Goal: Task Accomplishment & Management: Manage account settings

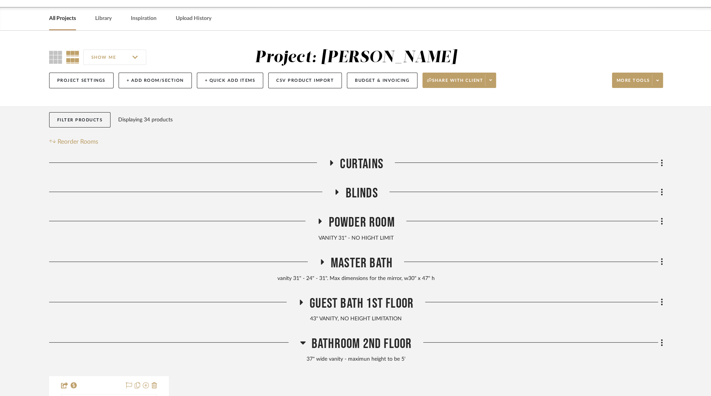
scroll to position [23, 0]
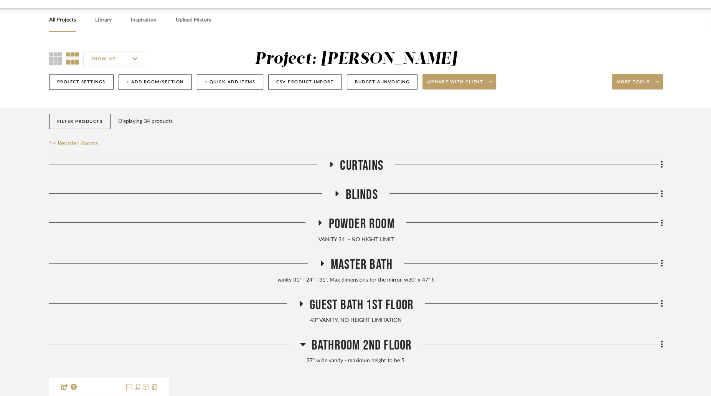
click at [303, 303] on icon at bounding box center [301, 304] width 9 height 6
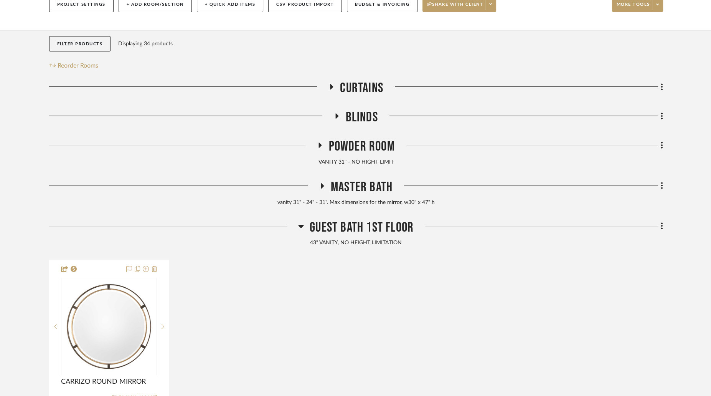
scroll to position [101, 0]
click at [300, 227] on icon at bounding box center [301, 226] width 5 height 3
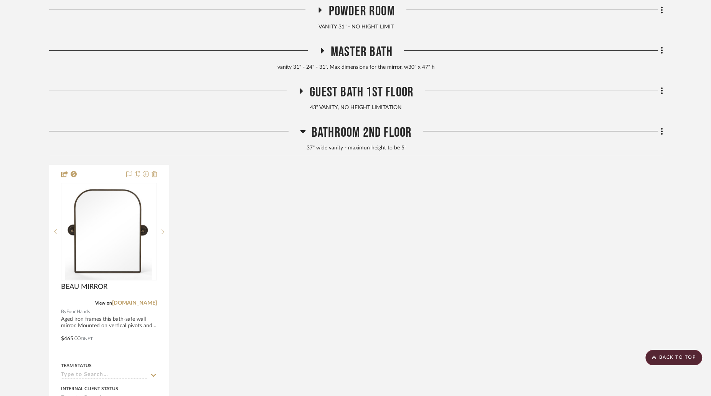
scroll to position [240, 0]
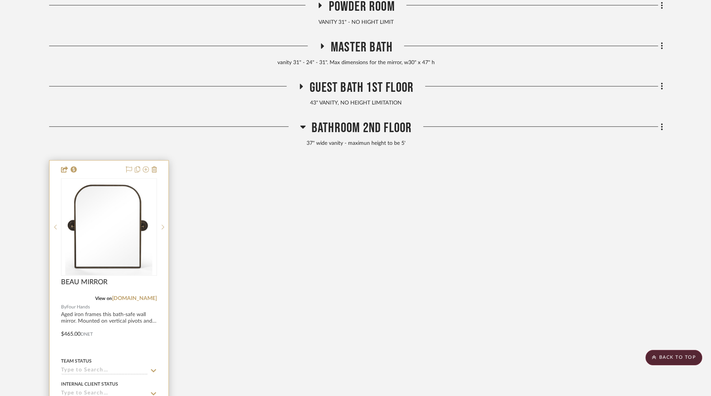
click at [144, 235] on img "0" at bounding box center [108, 227] width 87 height 96
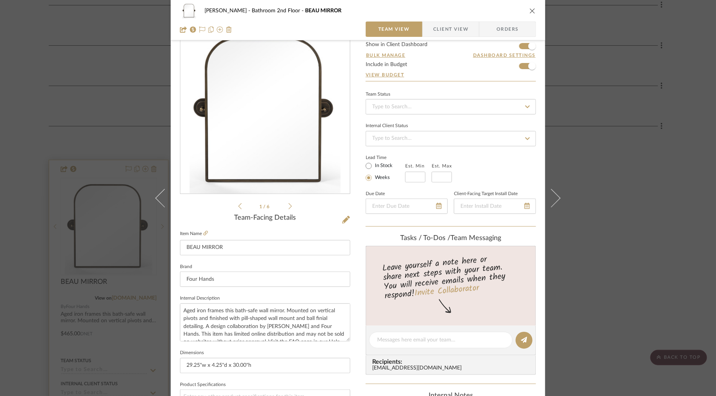
scroll to position [29, 0]
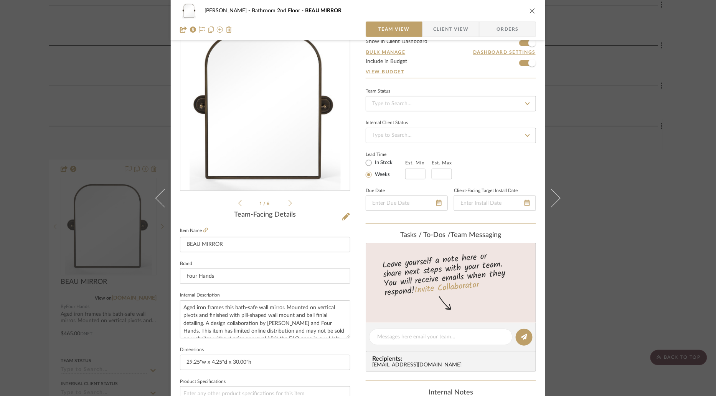
click at [38, 174] on div "[PERSON_NAME] Bathroom 2nd Floor BEAU MIRROR Team View Client View Orders 1 / 6…" at bounding box center [358, 198] width 716 height 396
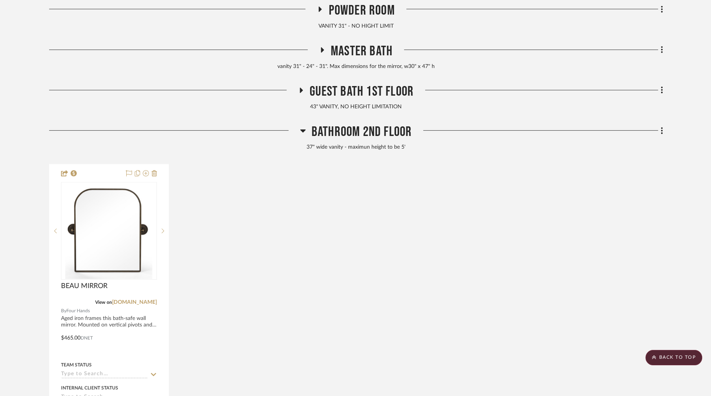
scroll to position [235, 0]
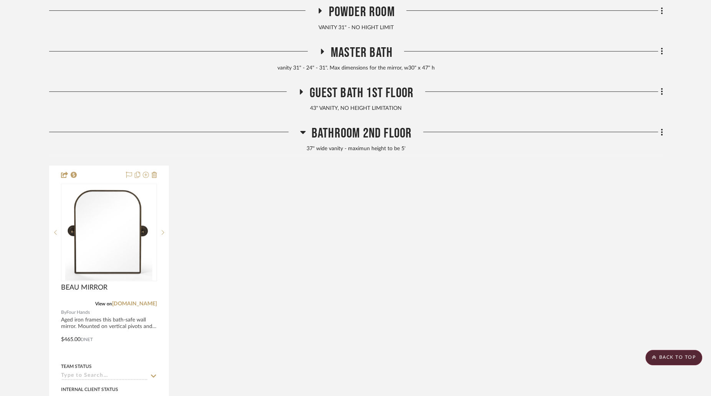
click at [53, 160] on div "Bathroom 2nd Floor 37" wide vanity - maximun height to be 5' BEAU MIRROR View o…" at bounding box center [356, 313] width 614 height 377
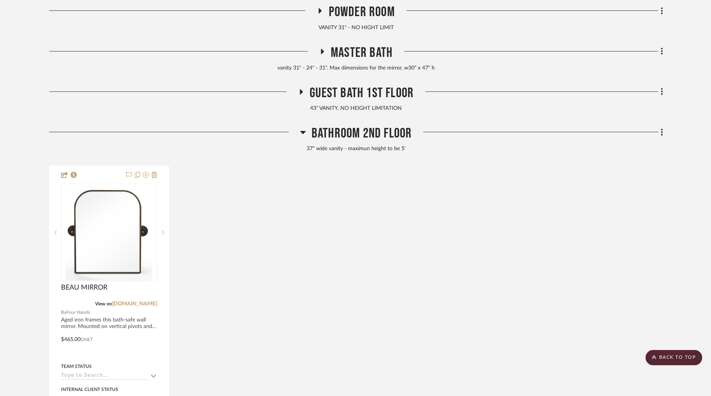
click at [53, 160] on div "Bathroom 2nd Floor 37" wide vanity - maximun height to be 5' BEAU MIRROR View o…" at bounding box center [356, 313] width 614 height 377
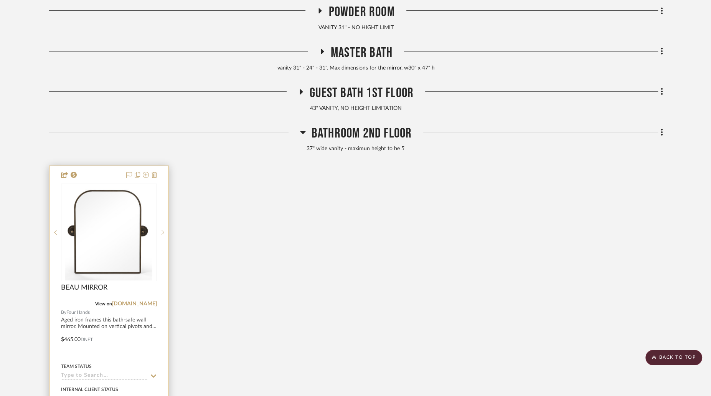
click at [128, 218] on img "0" at bounding box center [108, 232] width 87 height 96
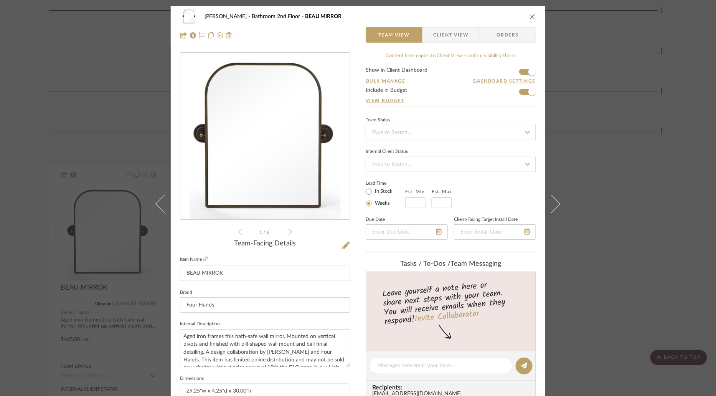
click at [604, 30] on div "[PERSON_NAME] Bathroom 2nd Floor BEAU MIRROR Team View Client View Orders 1 / 6…" at bounding box center [358, 198] width 716 height 396
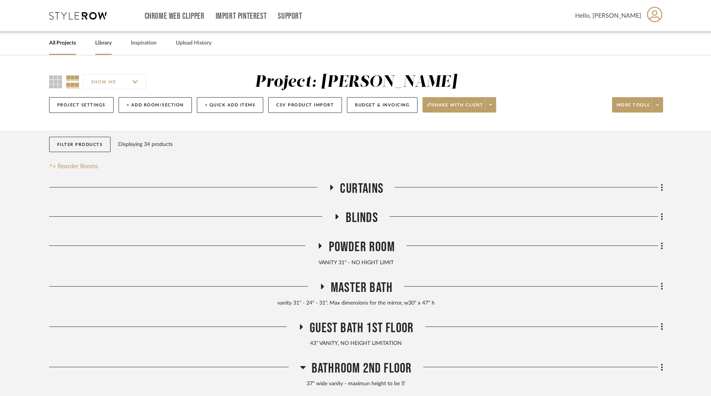
click at [109, 44] on link "Library" at bounding box center [103, 43] width 17 height 10
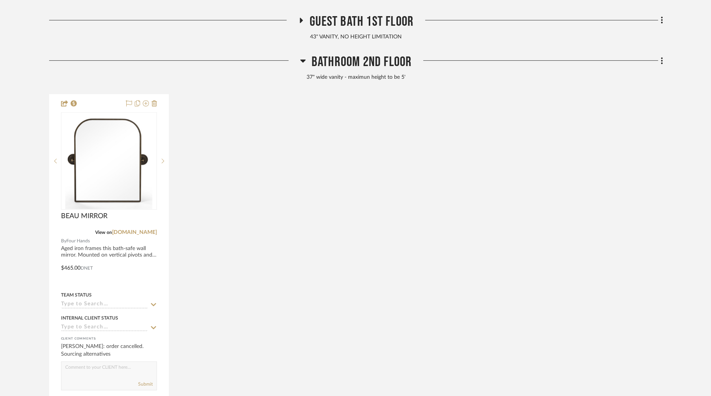
scroll to position [287, 0]
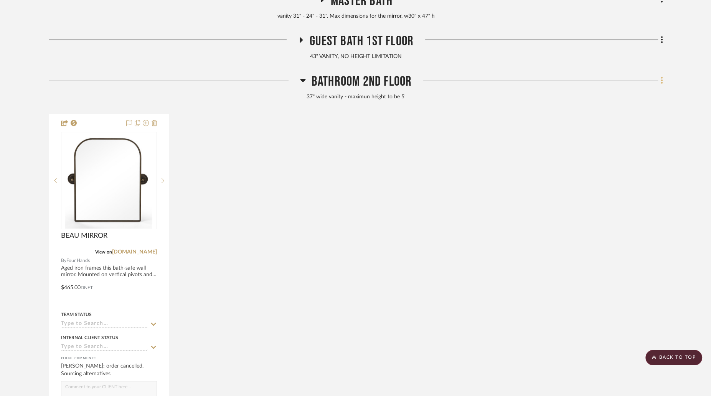
click at [663, 80] on icon at bounding box center [662, 80] width 2 height 8
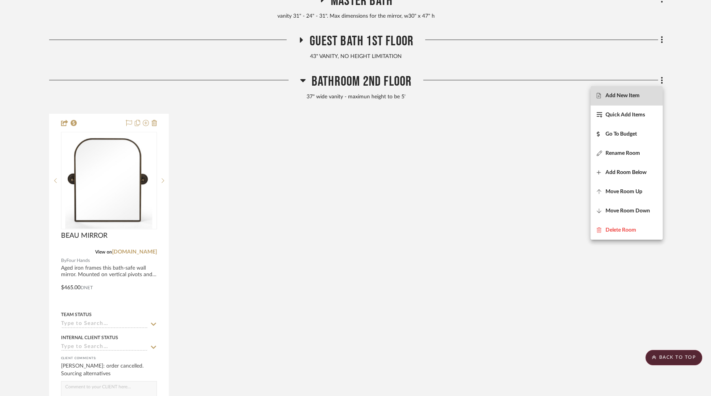
click at [633, 95] on span "Add New Item" at bounding box center [623, 96] width 34 height 7
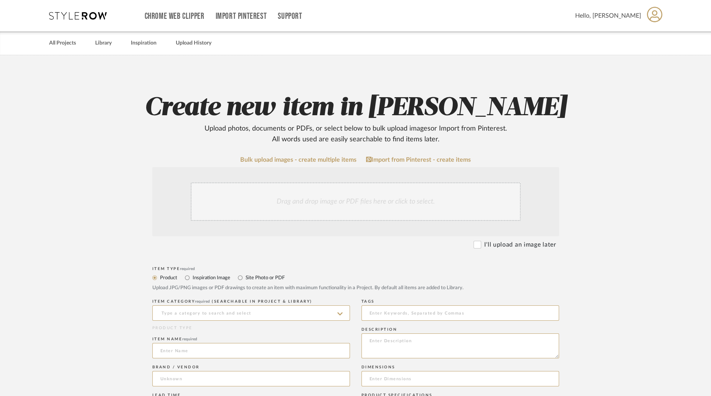
click at [454, 201] on div "Drag and drop image or PDF files here or click to select." at bounding box center [356, 201] width 330 height 38
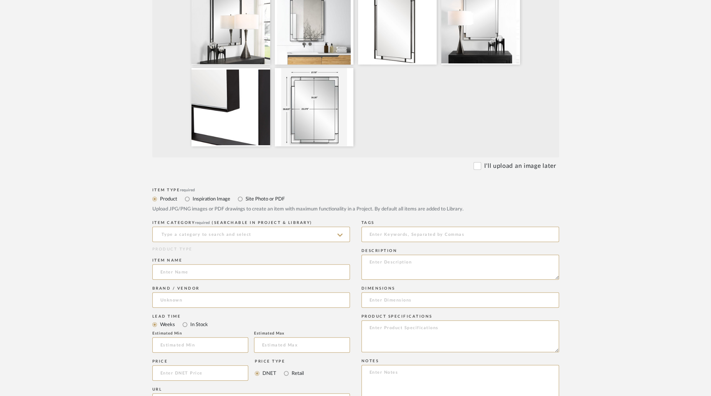
scroll to position [243, 0]
click at [303, 233] on input at bounding box center [251, 233] width 198 height 15
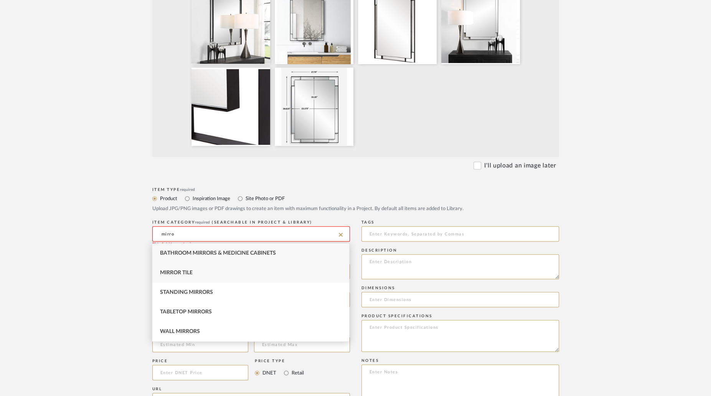
click at [296, 270] on div "Mirror Tile" at bounding box center [250, 273] width 197 height 20
type input "Mirror Tile"
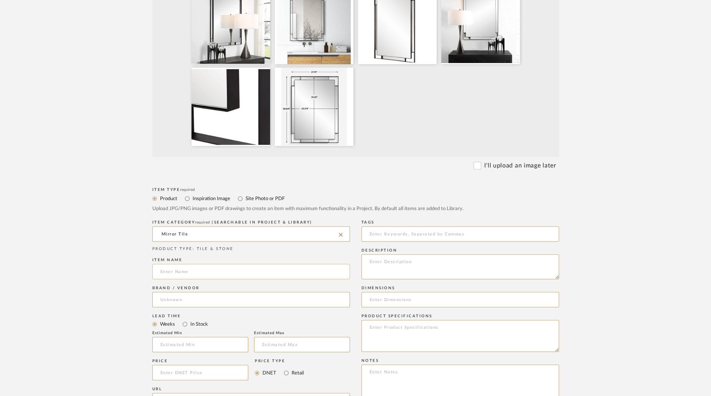
click at [281, 276] on input at bounding box center [251, 271] width 198 height 15
type input "Stellan"
click at [218, 297] on input at bounding box center [251, 299] width 198 height 15
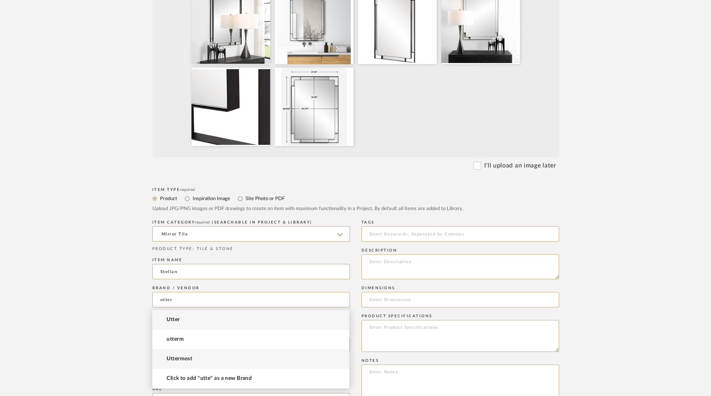
click at [192, 360] on span "Uttermost" at bounding box center [180, 359] width 26 height 7
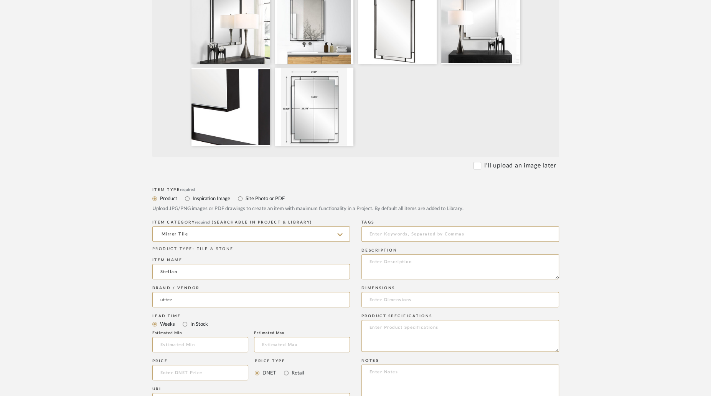
type input "Uttermost"
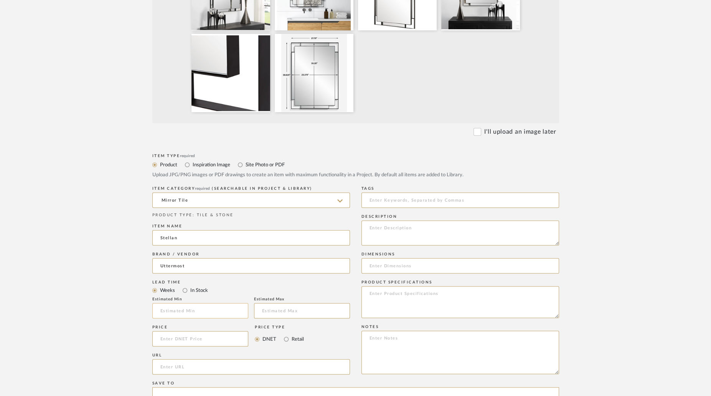
scroll to position [281, 0]
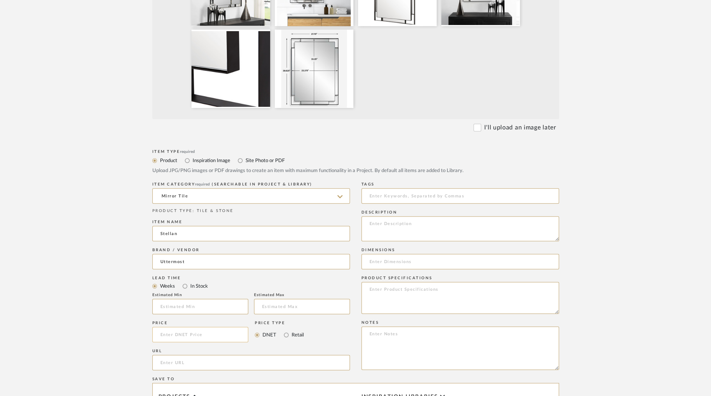
click at [227, 333] on input at bounding box center [200, 334] width 96 height 15
click at [395, 261] on input at bounding box center [461, 261] width 198 height 15
paste input "[URL][DOMAIN_NAME]"
type input "[URL][DOMAIN_NAME]"
click at [232, 367] on input "url" at bounding box center [251, 362] width 198 height 15
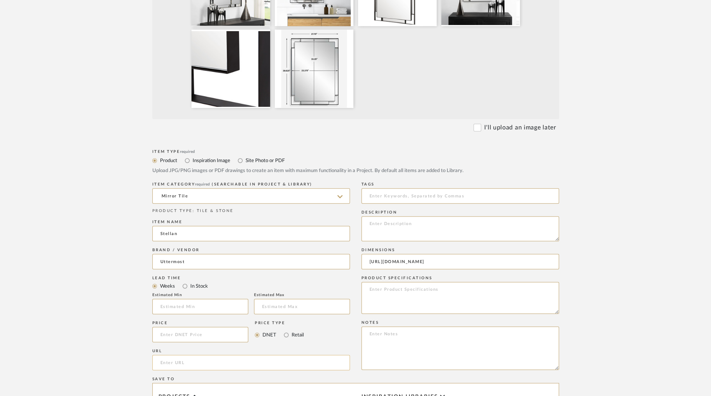
paste input "[URL][DOMAIN_NAME]"
type input "[URL][DOMAIN_NAME]"
drag, startPoint x: 494, startPoint y: 262, endPoint x: 293, endPoint y: 263, distance: 200.4
click at [293, 263] on div "Item Type required Product Inspiration Image Site Photo or PDF Upload JPG/PNG i…" at bounding box center [355, 371] width 407 height 448
click at [382, 234] on textarea at bounding box center [461, 228] width 198 height 25
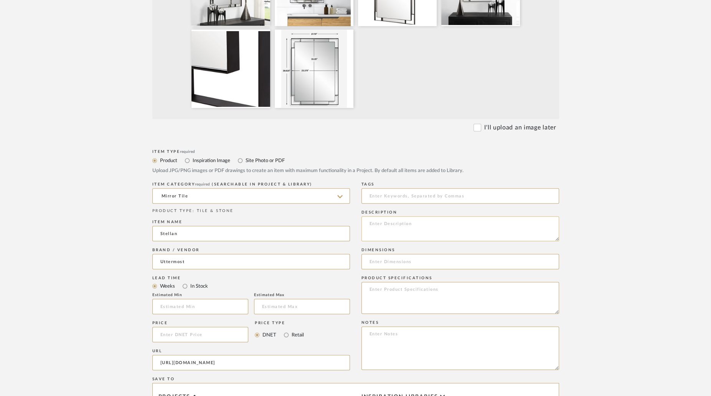
paste textarea "The Stellan mirror features a strap style frame finished in a sleek matte black…"
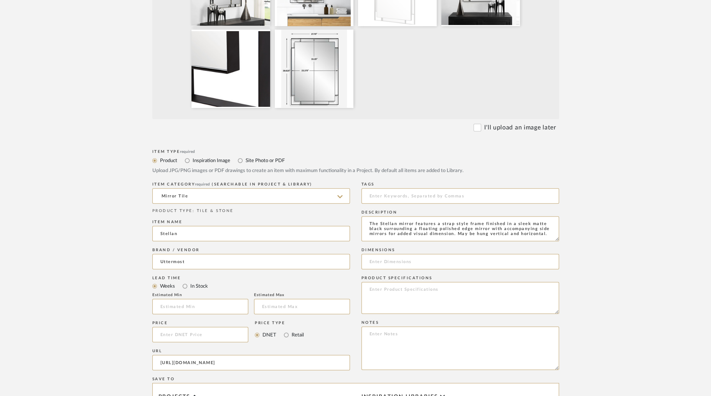
type textarea "The Stellan mirror features a strap style frame finished in a sleek matte black…"
click at [409, 268] on input at bounding box center [461, 261] width 198 height 15
paste input "28 W X 40 H X 1 D (in)"
type input "28 W X 40 H X 1 D (in)"
click at [197, 332] on input at bounding box center [200, 334] width 96 height 15
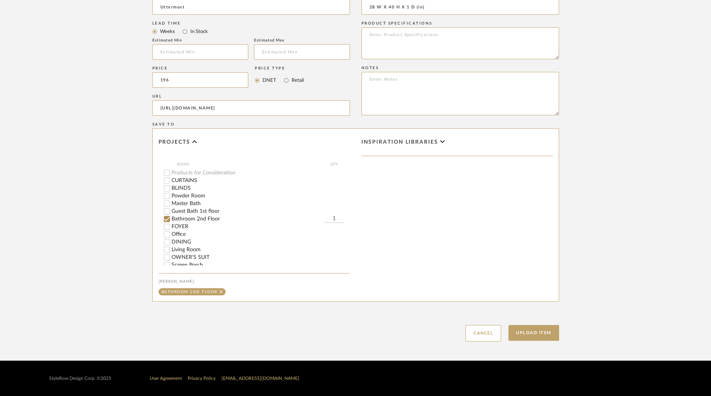
scroll to position [223, 0]
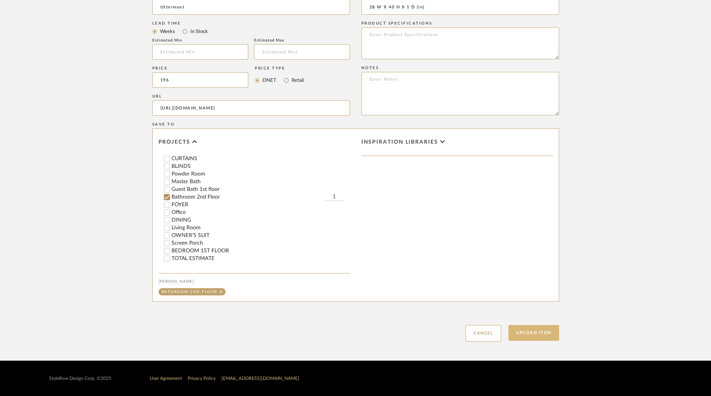
type input "$196.00"
click at [544, 337] on button "Upload Item" at bounding box center [534, 333] width 51 height 16
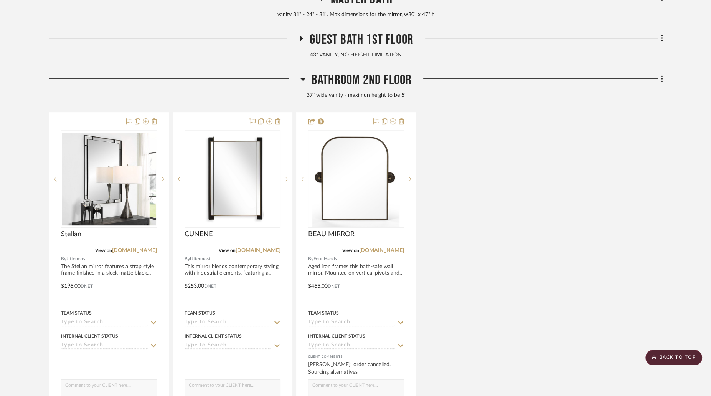
scroll to position [279, 0]
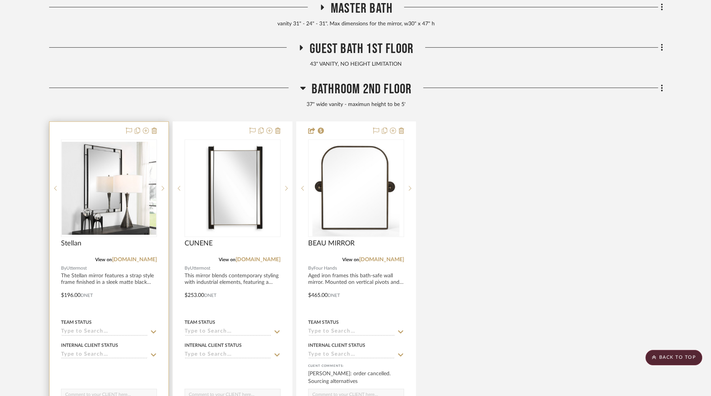
click at [0, 0] on img at bounding box center [0, 0] width 0 height 0
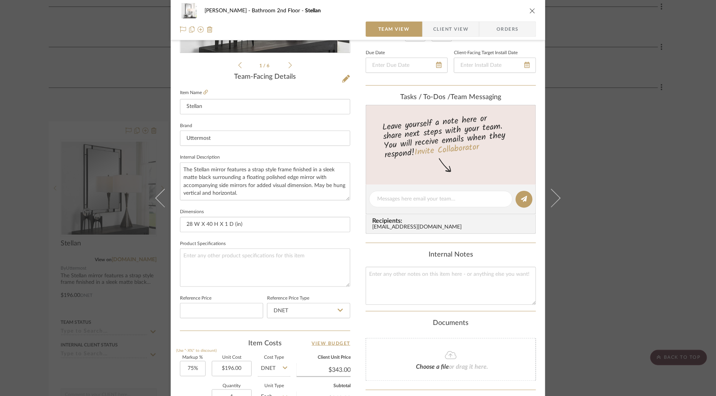
scroll to position [187, 0]
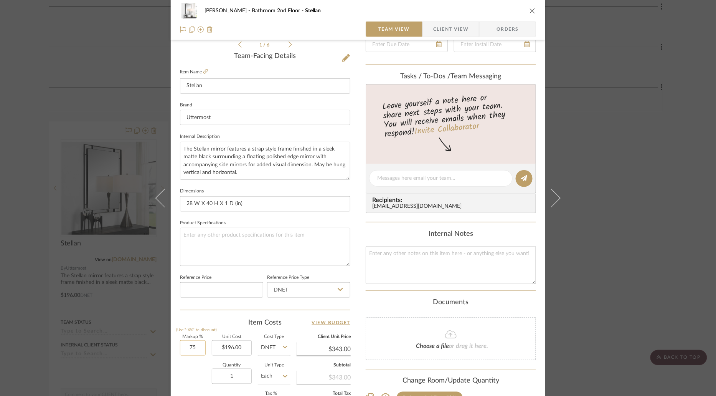
click at [190, 346] on input "75" at bounding box center [193, 347] width 26 height 15
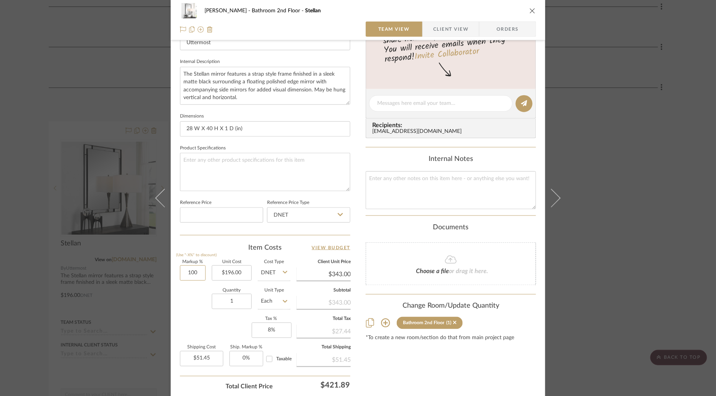
scroll to position [290, 0]
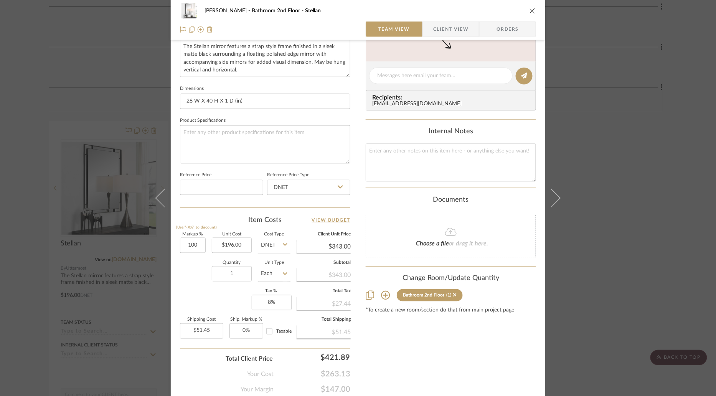
type input "100%"
click at [203, 301] on div "Markup % (Use "-X%" to discount) 100% Unit Cost $196.00 Cost Type DNET Client U…" at bounding box center [265, 288] width 170 height 112
type input "$392.00"
type input "$58.80"
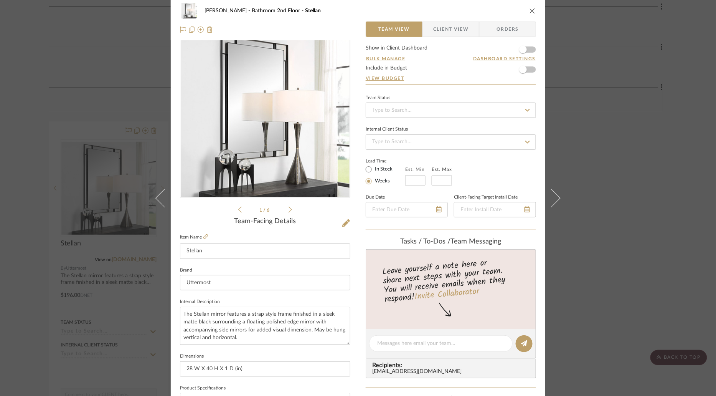
scroll to position [0, 0]
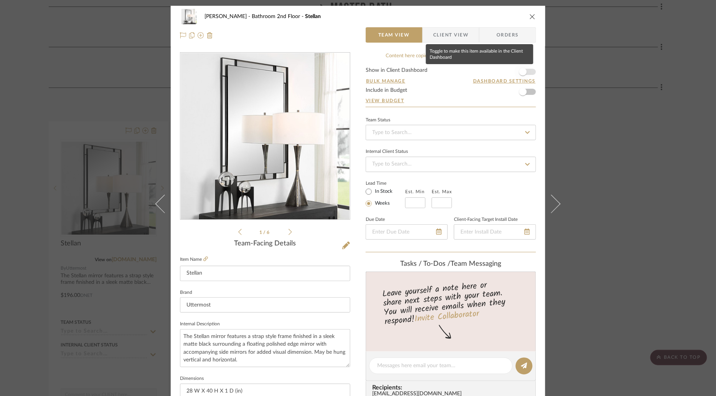
click at [519, 69] on span "button" at bounding box center [523, 72] width 8 height 8
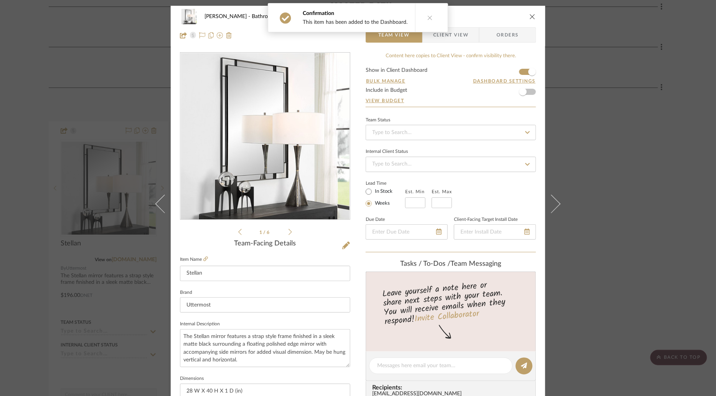
click at [429, 17] on icon at bounding box center [430, 17] width 5 height 5
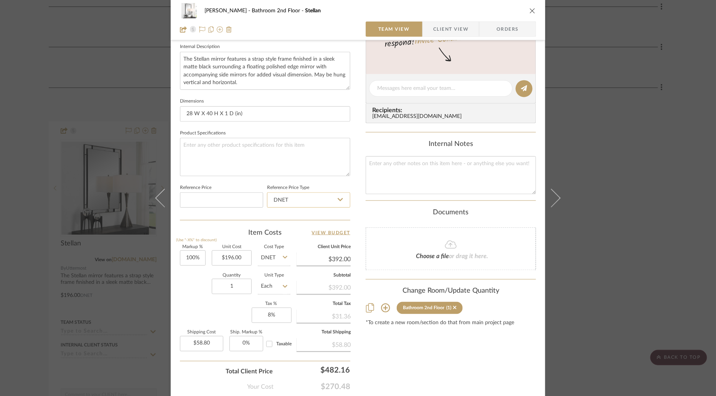
scroll to position [278, 0]
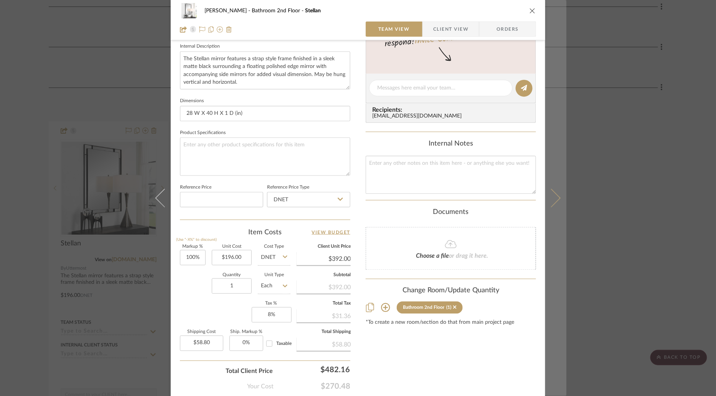
click at [551, 192] on icon at bounding box center [551, 198] width 18 height 18
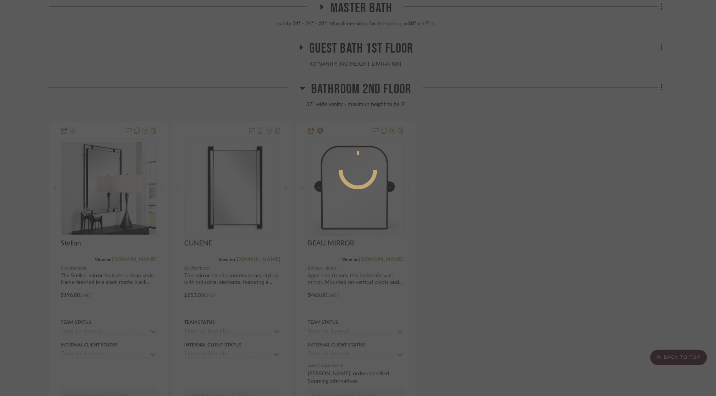
scroll to position [0, 0]
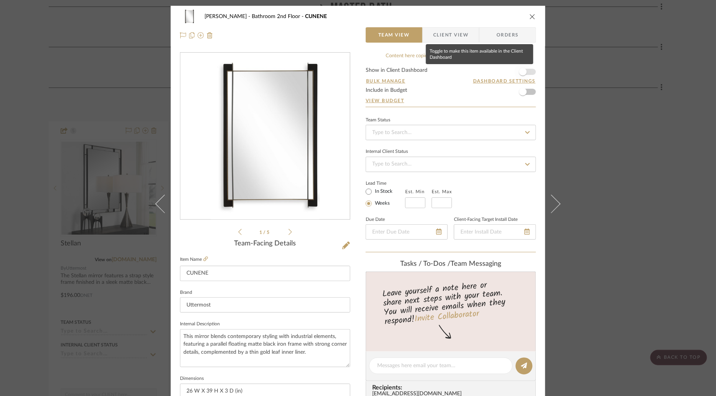
click at [521, 67] on span "button" at bounding box center [523, 71] width 17 height 17
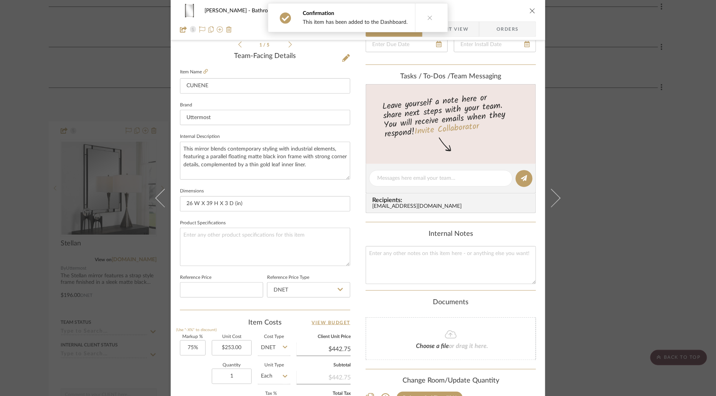
scroll to position [192, 0]
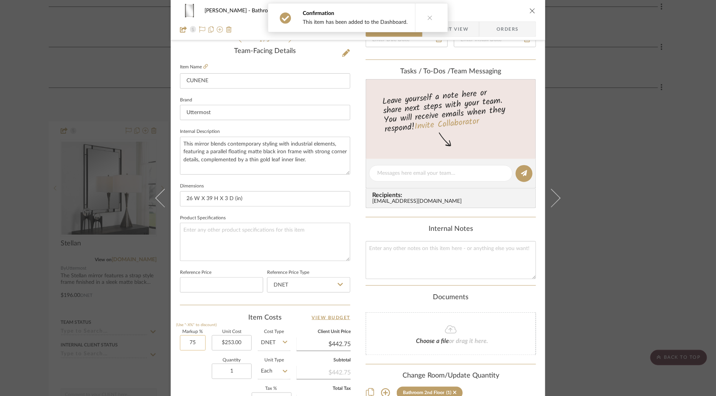
click at [190, 341] on input "75" at bounding box center [193, 342] width 26 height 15
type input "100%"
click at [347, 272] on fieldset "Reference Price Type DNET" at bounding box center [308, 280] width 83 height 26
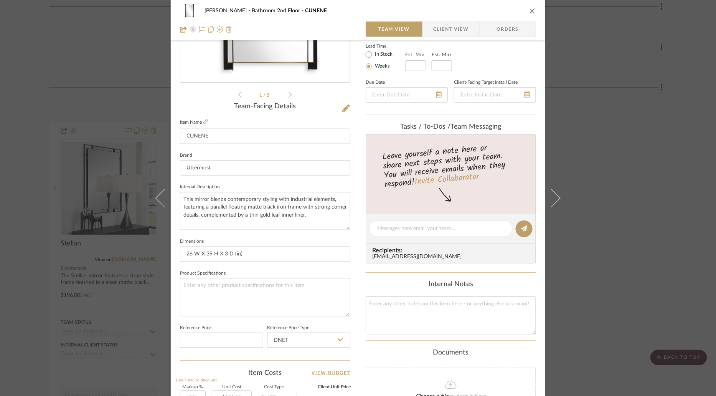
scroll to position [0, 0]
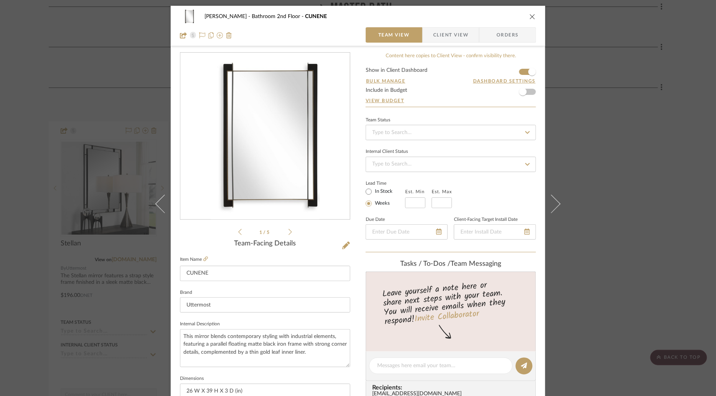
type input "$506.00"
type input "$75.90"
click at [461, 39] on span "Client View" at bounding box center [450, 34] width 35 height 15
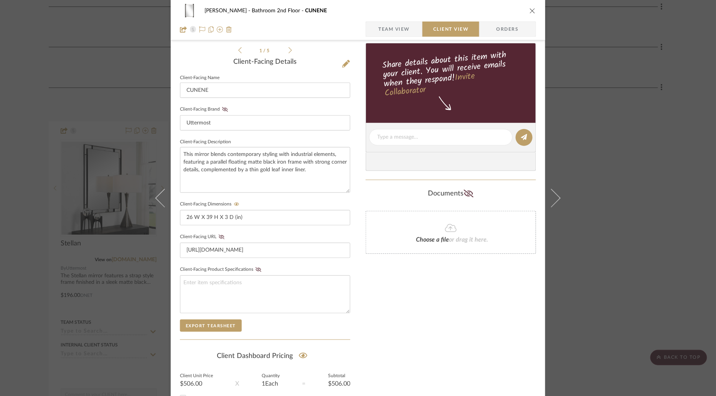
scroll to position [182, 0]
click at [404, 31] on span "Team View" at bounding box center [394, 29] width 31 height 15
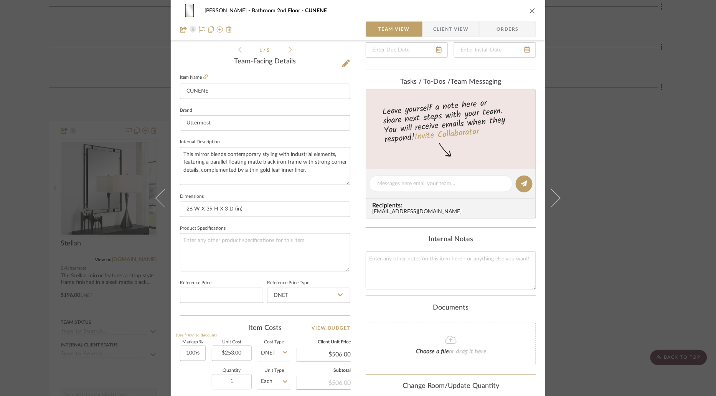
click at [530, 11] on icon "close" at bounding box center [533, 11] width 6 height 6
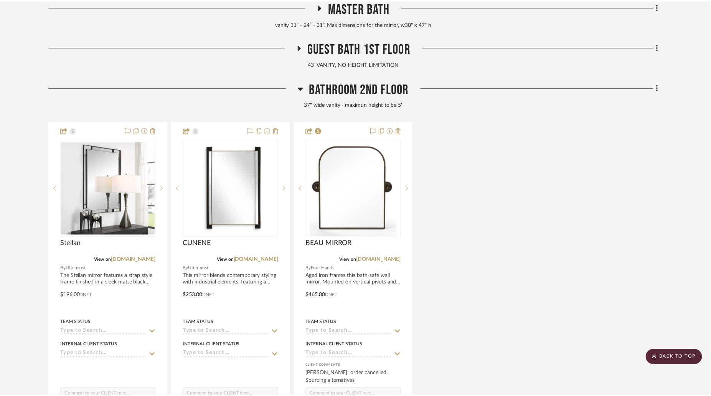
scroll to position [279, 0]
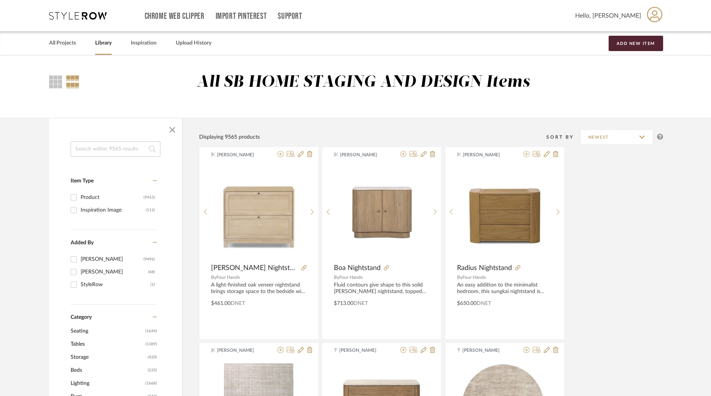
click at [124, 154] on input at bounding box center [116, 148] width 90 height 15
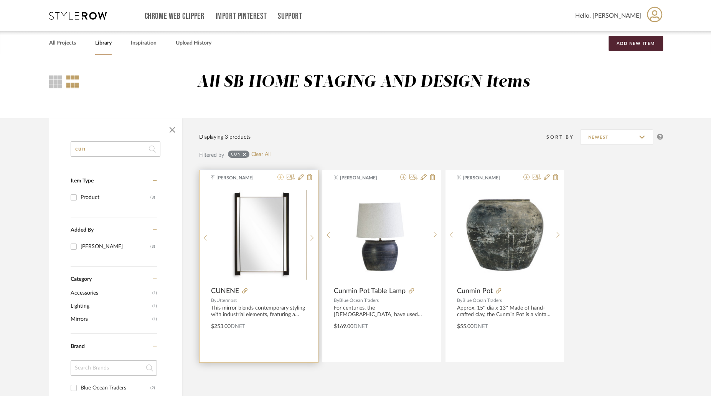
click at [281, 178] on icon at bounding box center [281, 177] width 6 height 6
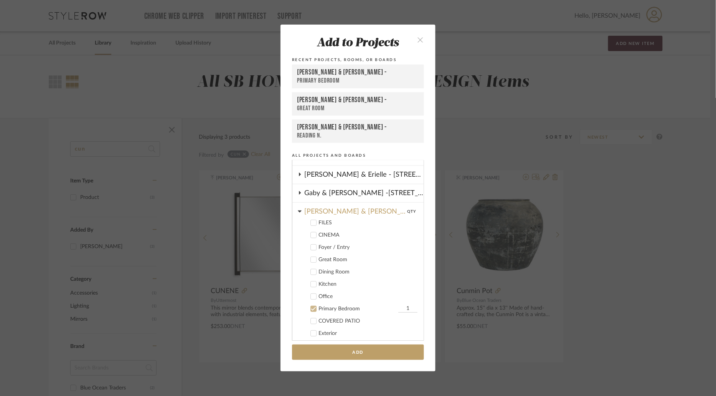
scroll to position [104, 0]
click at [311, 308] on icon at bounding box center [313, 309] width 5 height 5
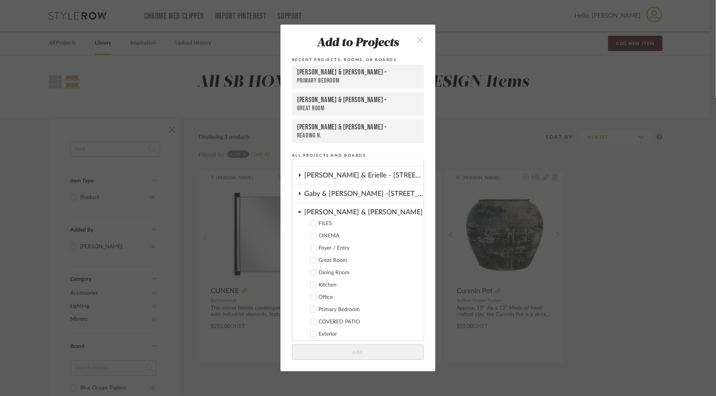
click at [298, 211] on icon at bounding box center [299, 212] width 3 height 2
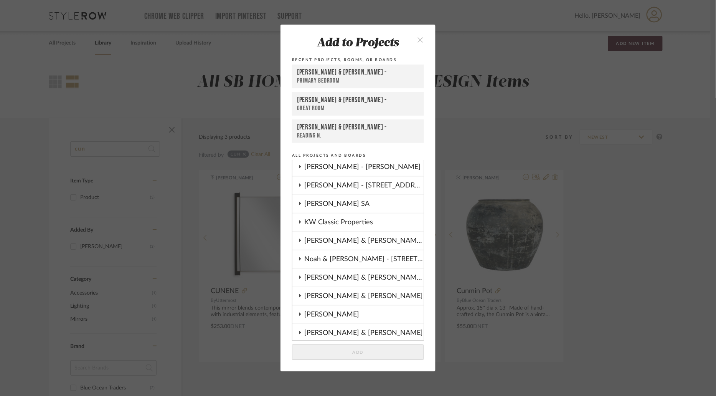
scroll to position [267, 0]
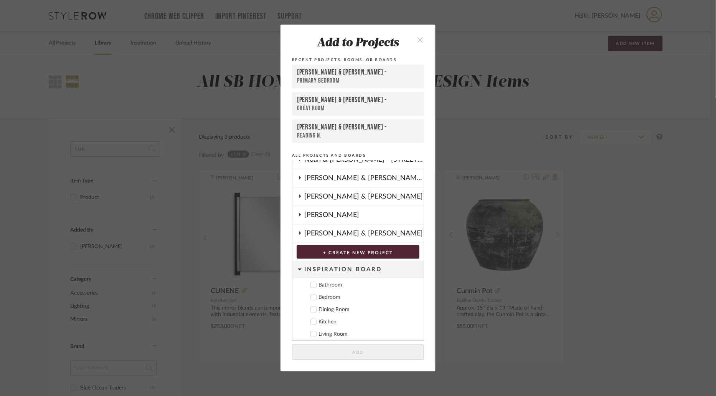
click at [299, 213] on icon at bounding box center [300, 215] width 6 height 4
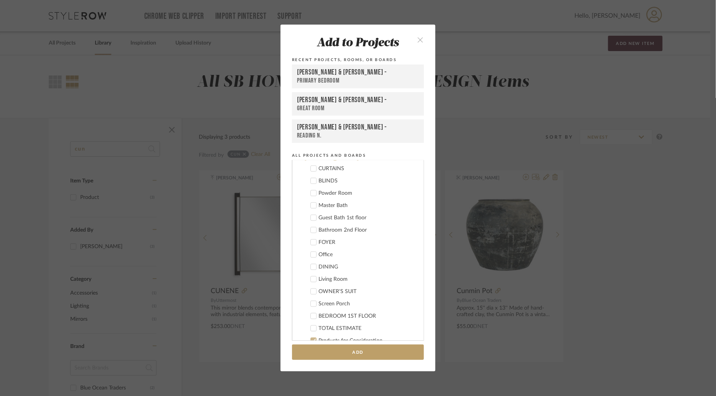
scroll to position [329, 0]
click at [313, 224] on icon at bounding box center [313, 224] width 5 height 5
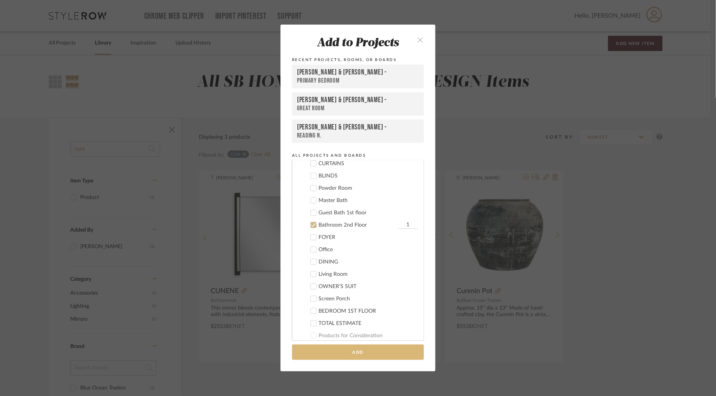
click at [377, 352] on button "Add" at bounding box center [358, 352] width 132 height 16
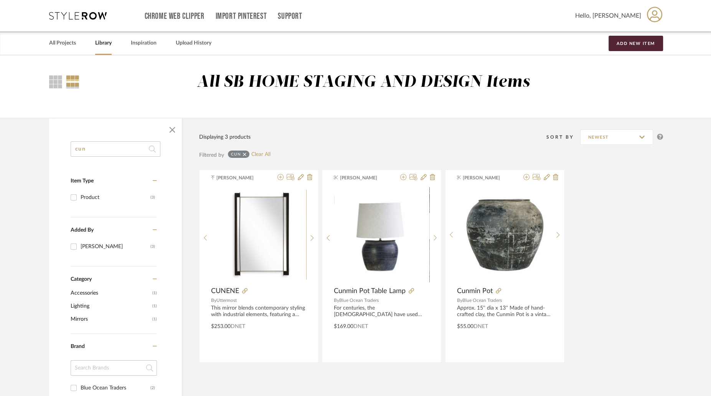
drag, startPoint x: 119, startPoint y: 149, endPoint x: 16, endPoint y: 142, distance: 103.1
click at [16, 142] on library-search-items "cun Item Type Product (3) Added By Keith Benham (3) Category Accessories (1) Li…" at bounding box center [355, 365] width 711 height 494
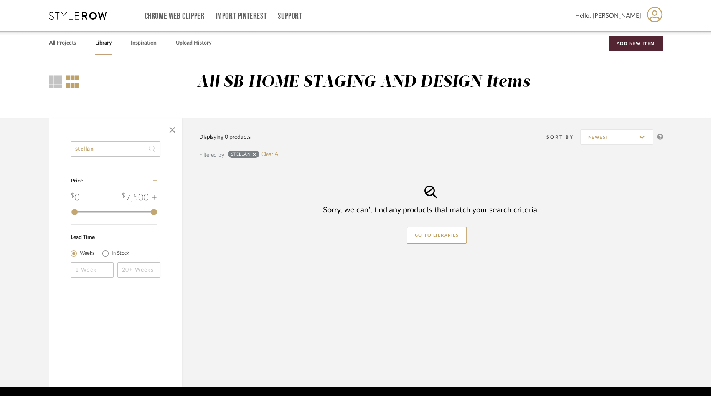
drag, startPoint x: 104, startPoint y: 148, endPoint x: 6, endPoint y: 147, distance: 97.5
click at [6, 147] on library-search-items "stellan Category Price 0 7,500 + 0 7500 Lead Time Weeks In Stock Displaying 0 p…" at bounding box center [355, 252] width 711 height 269
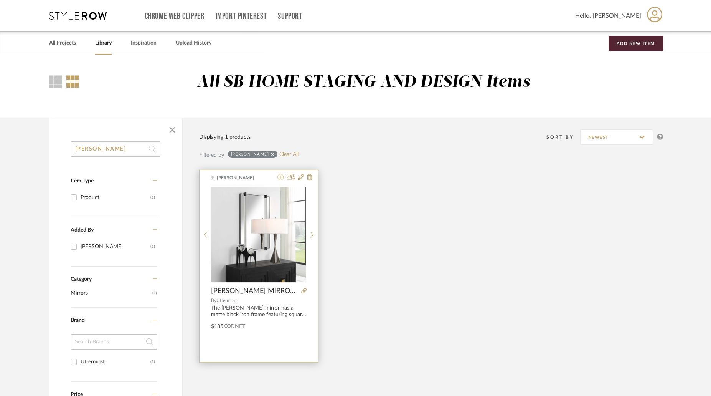
type input "ladonna"
click at [281, 177] on icon at bounding box center [281, 177] width 6 height 6
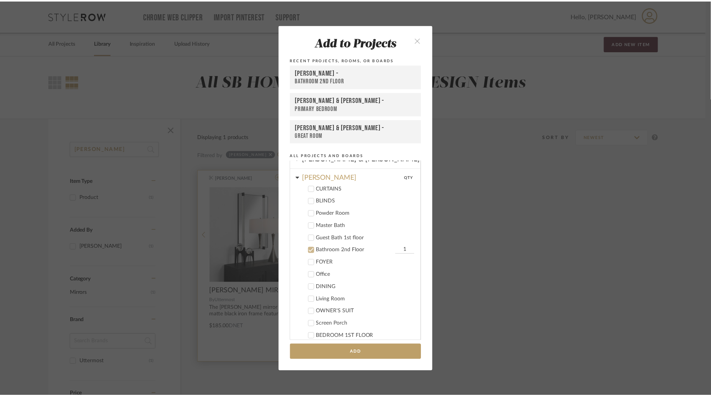
scroll to position [339, 0]
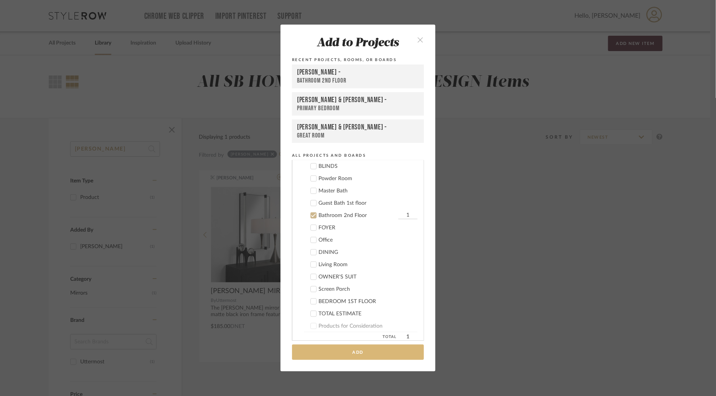
click at [351, 357] on button "Add" at bounding box center [358, 352] width 132 height 16
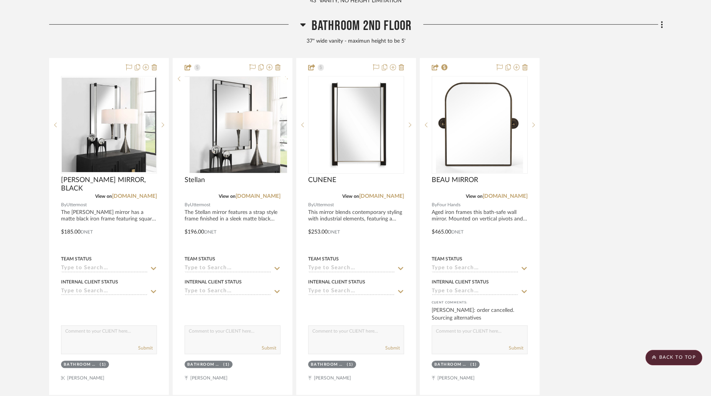
scroll to position [349, 0]
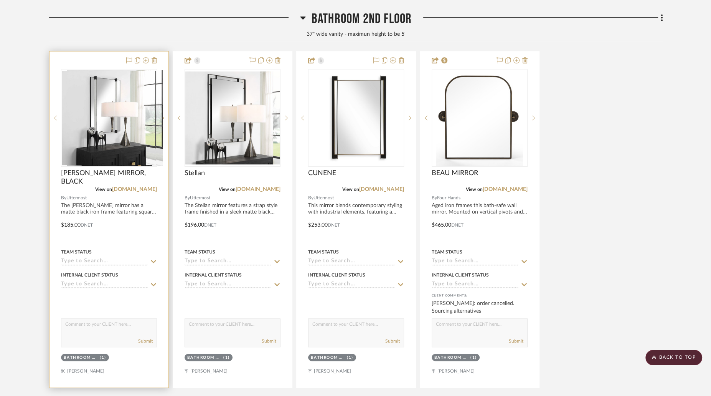
click at [130, 122] on div at bounding box center [109, 118] width 96 height 98
click at [155, 60] on icon at bounding box center [154, 60] width 5 height 6
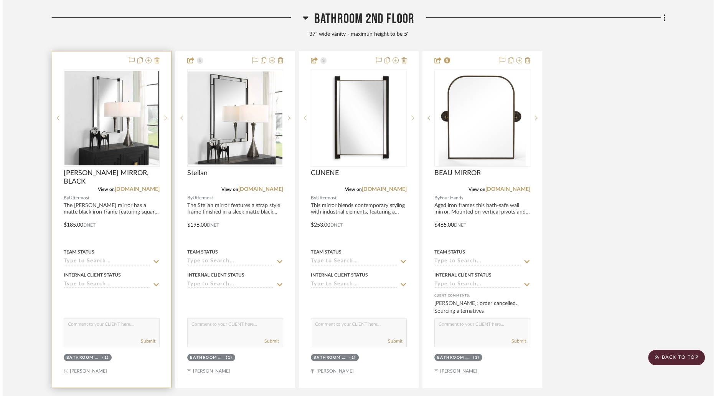
scroll to position [0, 0]
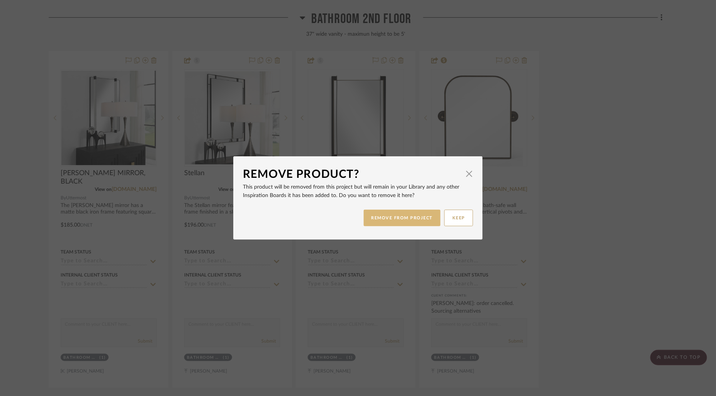
click at [399, 220] on button "REMOVE FROM PROJECT" at bounding box center [402, 218] width 77 height 17
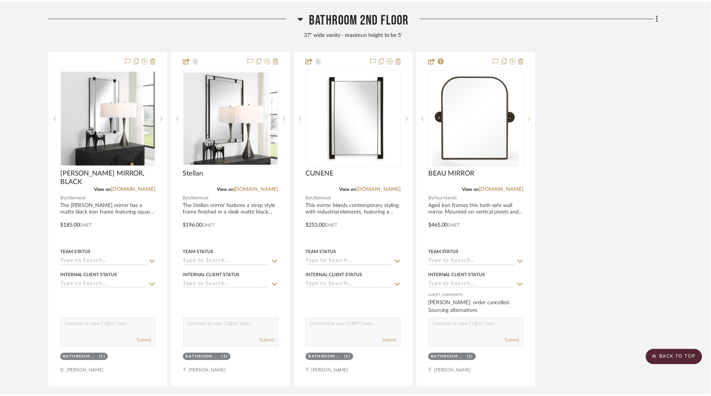
scroll to position [349, 0]
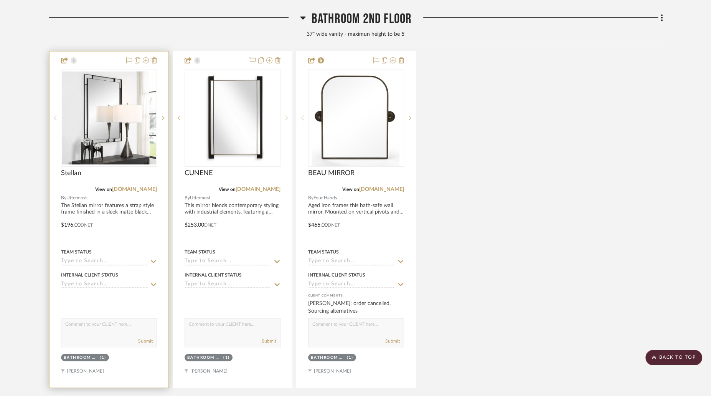
click at [137, 93] on img "0" at bounding box center [109, 117] width 94 height 93
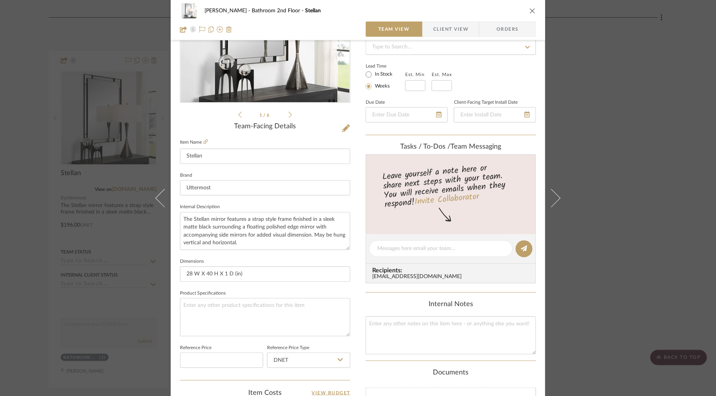
scroll to position [117, 0]
click at [531, 9] on icon "close" at bounding box center [533, 11] width 6 height 6
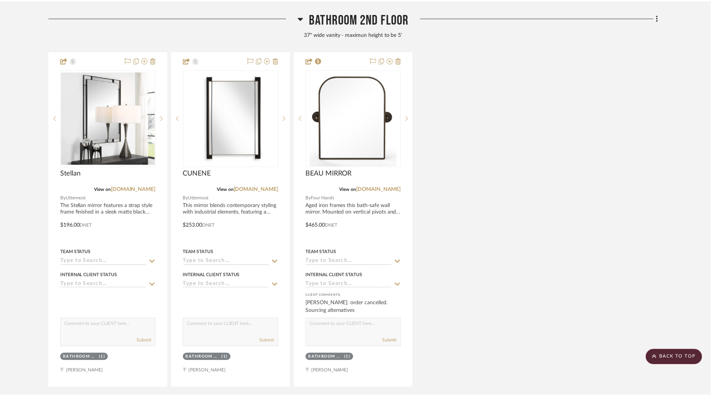
scroll to position [349, 0]
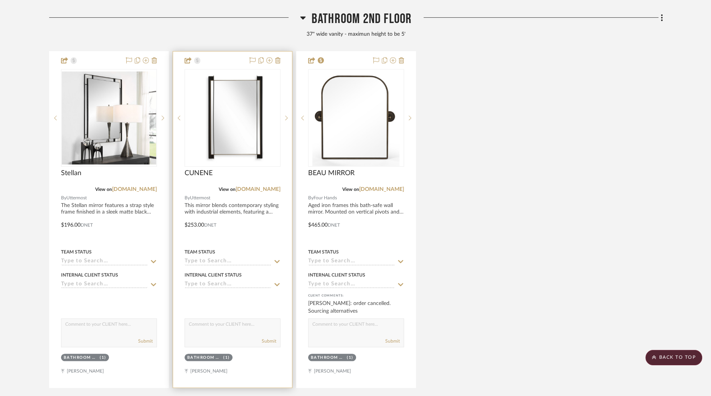
click at [251, 90] on img "0" at bounding box center [232, 118] width 63 height 96
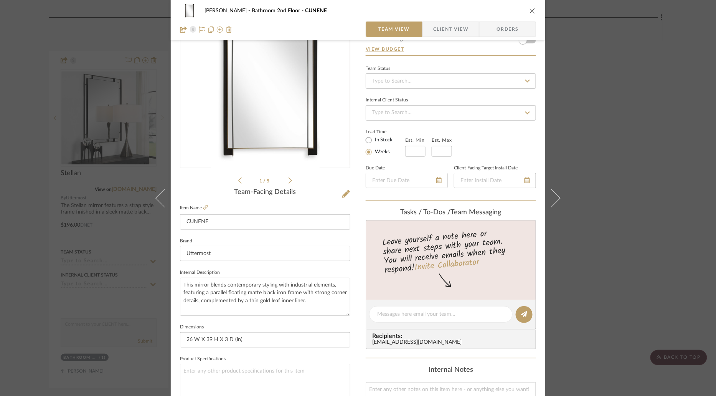
scroll to position [66, 0]
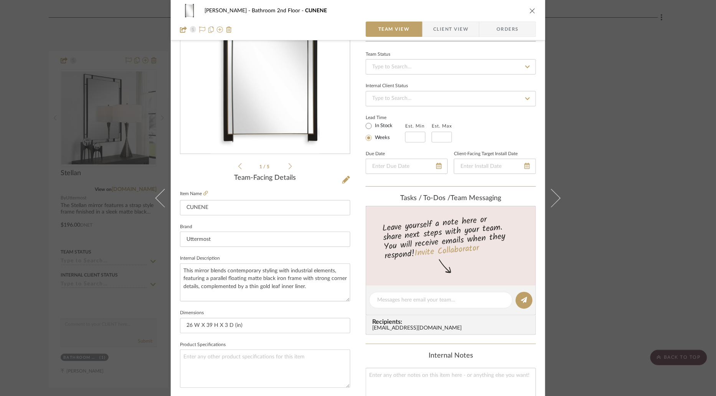
click at [531, 10] on icon "close" at bounding box center [533, 11] width 6 height 6
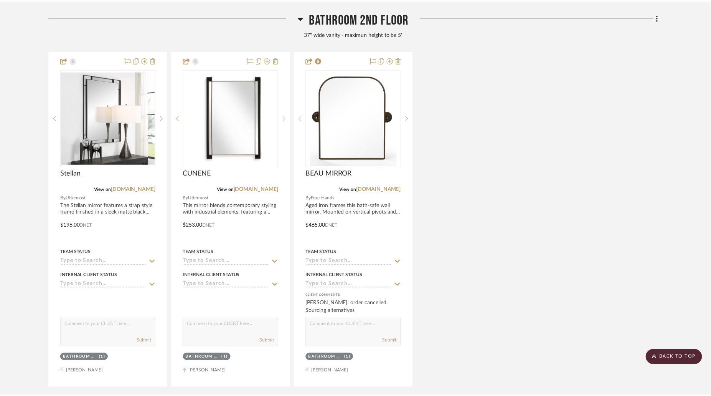
scroll to position [349, 0]
